Goal: Task Accomplishment & Management: Manage account settings

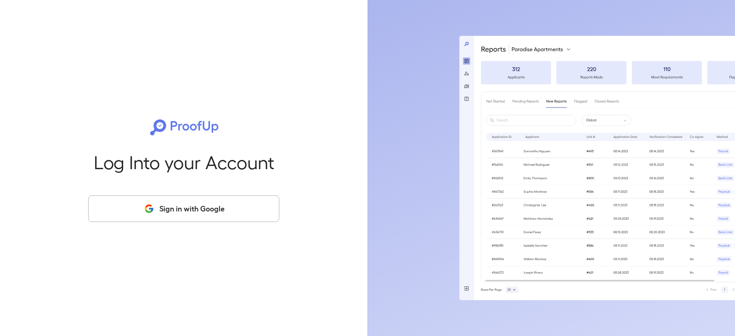
click at [216, 205] on button "Sign in with Google" at bounding box center [183, 208] width 191 height 27
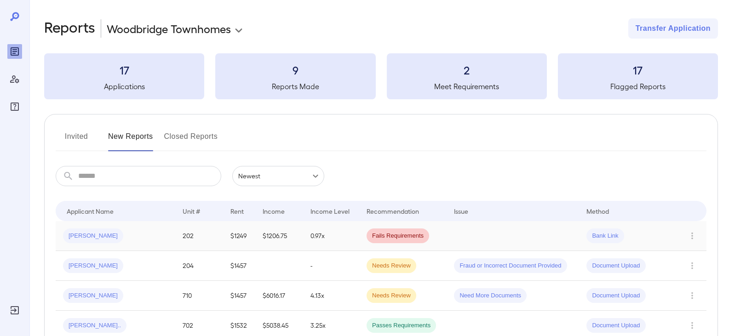
click at [88, 237] on span "[PERSON_NAME]" at bounding box center [93, 236] width 60 height 9
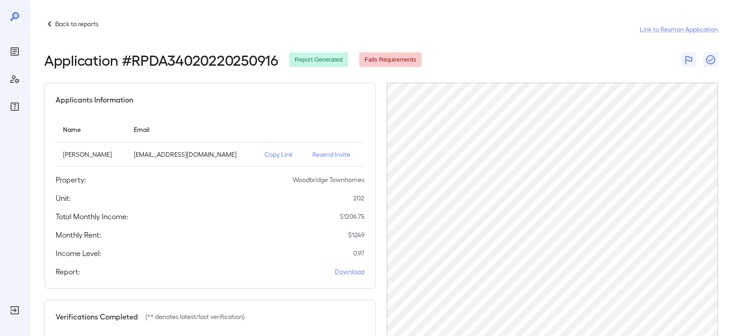
click at [392, 57] on span "Fails Requirements" at bounding box center [390, 60] width 63 height 9
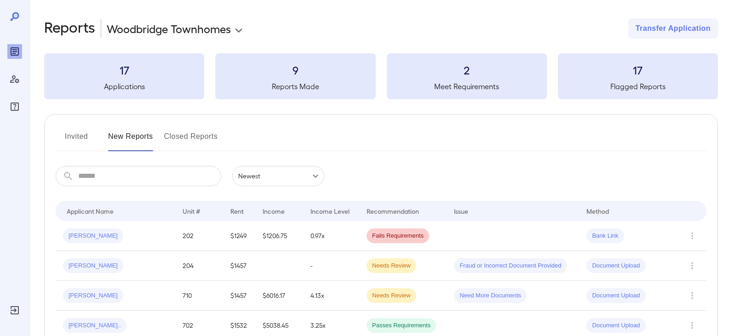
click at [78, 127] on div "Invited New Reports Closed Reports ​ ​ Newest ****** Drop to group by Applicant…" at bounding box center [380, 272] width 673 height 317
click at [69, 135] on button "Invited" at bounding box center [76, 140] width 41 height 22
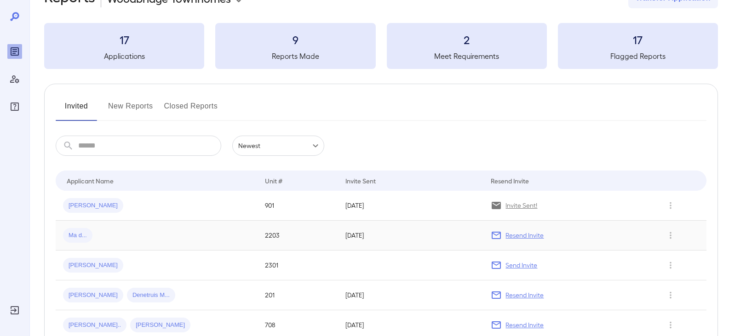
scroll to position [46, 0]
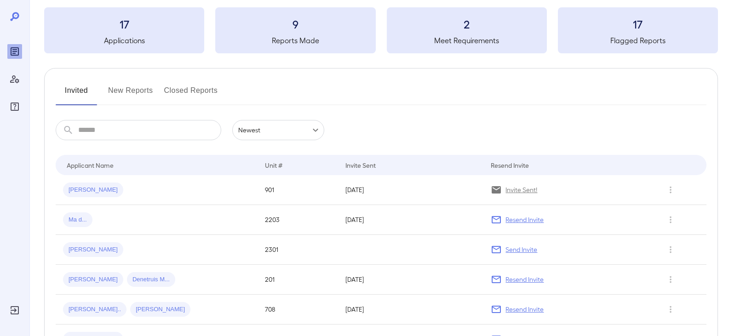
click at [133, 91] on button "New Reports" at bounding box center [130, 94] width 45 height 22
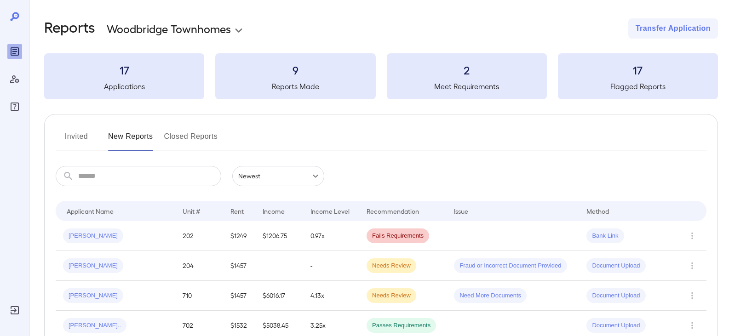
click at [129, 87] on h5 "Applications" at bounding box center [124, 86] width 160 height 11
click at [124, 74] on h3 "17" at bounding box center [124, 70] width 160 height 15
click at [70, 133] on button "Invited" at bounding box center [76, 140] width 41 height 22
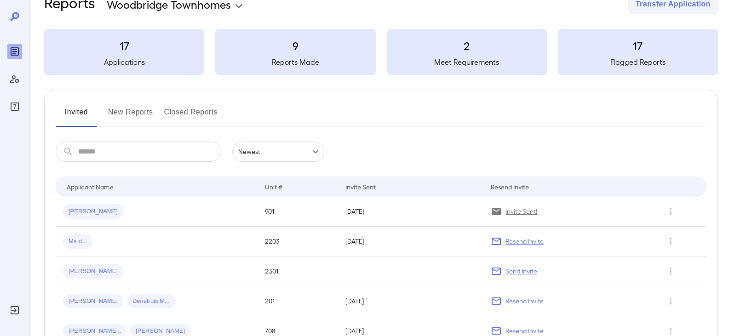
scroll to position [92, 0]
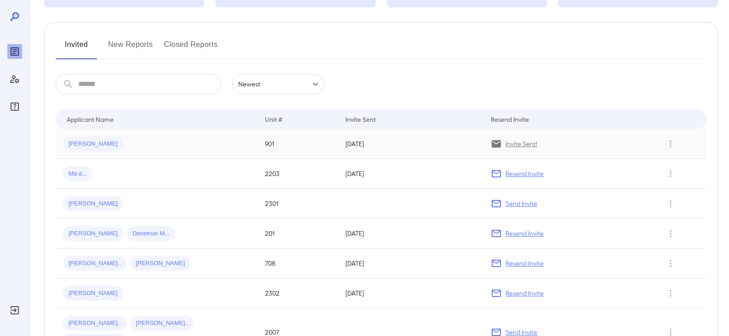
click at [75, 144] on span "Joe R..." at bounding box center [93, 144] width 60 height 9
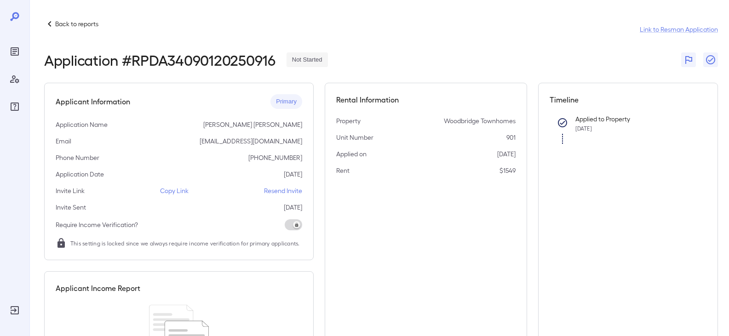
click at [283, 190] on p "Resend Invite" at bounding box center [283, 190] width 38 height 9
